Goal: Information Seeking & Learning: Learn about a topic

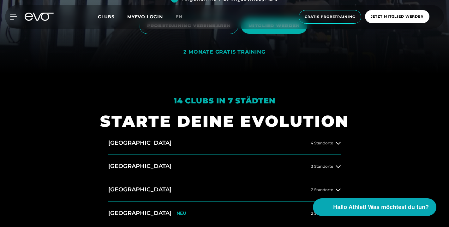
scroll to position [178, 0]
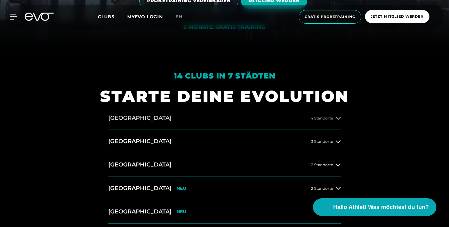
click at [318, 119] on span "4 Standorte" at bounding box center [322, 118] width 22 height 4
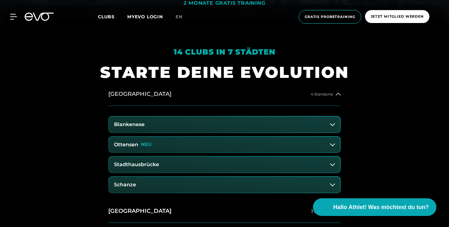
scroll to position [206, 0]
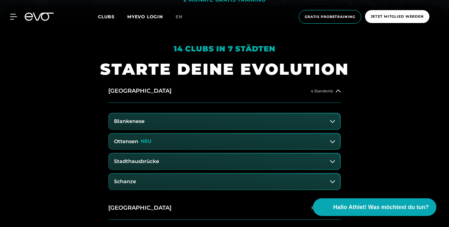
click at [332, 138] on button "Ottensen NEU" at bounding box center [224, 142] width 231 height 16
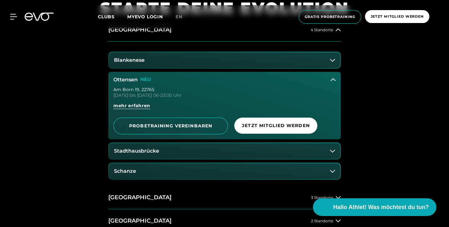
scroll to position [267, 0]
click at [335, 170] on icon at bounding box center [332, 171] width 5 height 5
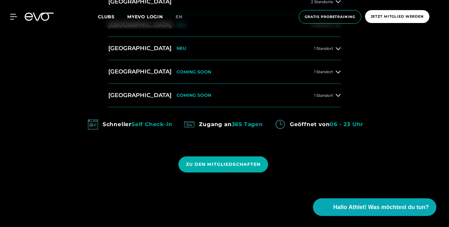
scroll to position [538, 0]
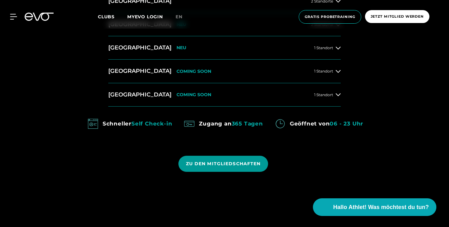
click at [249, 163] on span "ZU DEN MITGLIEDSCHAFTEN" at bounding box center [223, 164] width 75 height 7
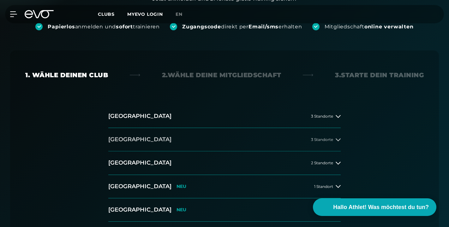
scroll to position [115, 0]
click at [258, 111] on button "[GEOGRAPHIC_DATA] 3 Standorte" at bounding box center [224, 116] width 232 height 23
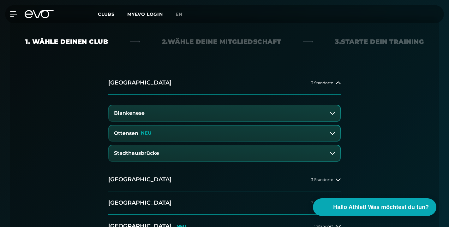
scroll to position [148, 0]
click at [240, 134] on button "Ottensen NEU" at bounding box center [224, 133] width 231 height 16
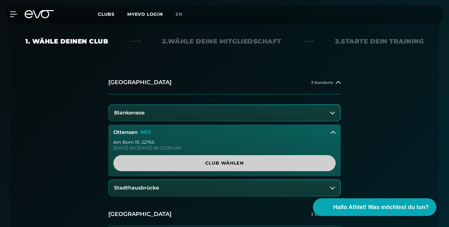
click at [236, 164] on span "Club wählen" at bounding box center [224, 163] width 207 height 7
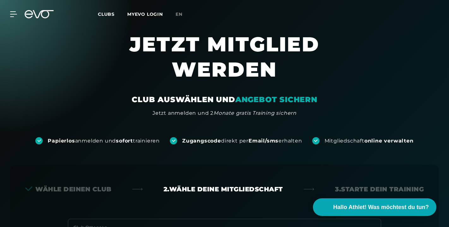
scroll to position [0, 0]
click at [103, 14] on span "Clubs" at bounding box center [106, 14] width 17 height 6
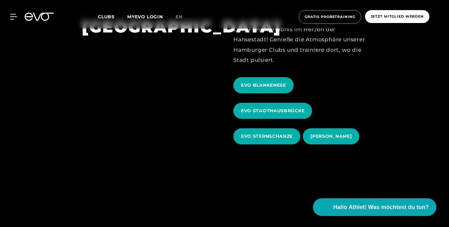
scroll to position [256, 0]
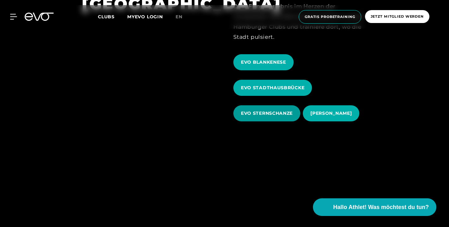
click at [252, 116] on span "EVO STERNSCHANZE" at bounding box center [267, 113] width 52 height 7
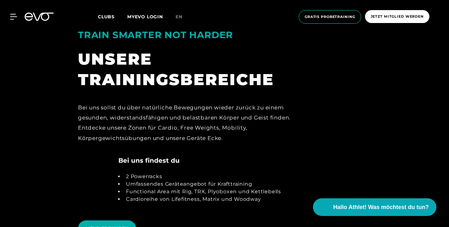
scroll to position [1087, 0]
click at [92, 226] on span "MEHR ERFAHREN" at bounding box center [107, 229] width 43 height 7
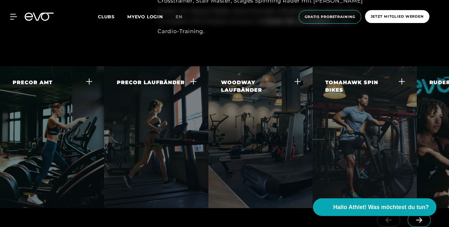
scroll to position [1188, 0]
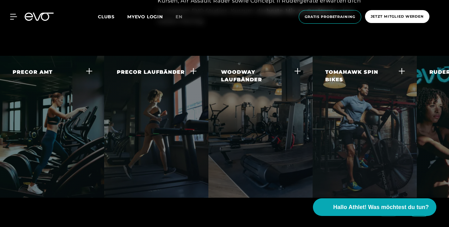
click at [417, 207] on icon at bounding box center [419, 210] width 11 height 6
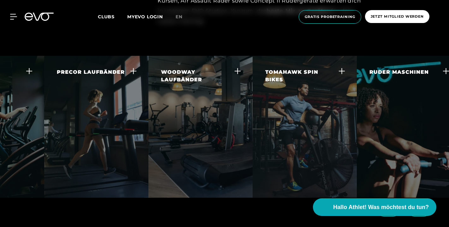
scroll to position [0, 72]
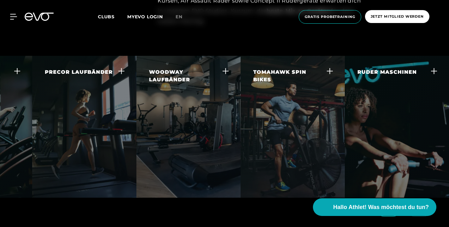
click at [417, 198] on div at bounding box center [405, 215] width 88 height 35
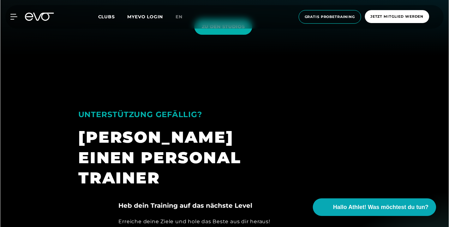
scroll to position [171, 0]
